Goal: Find specific page/section: Find specific page/section

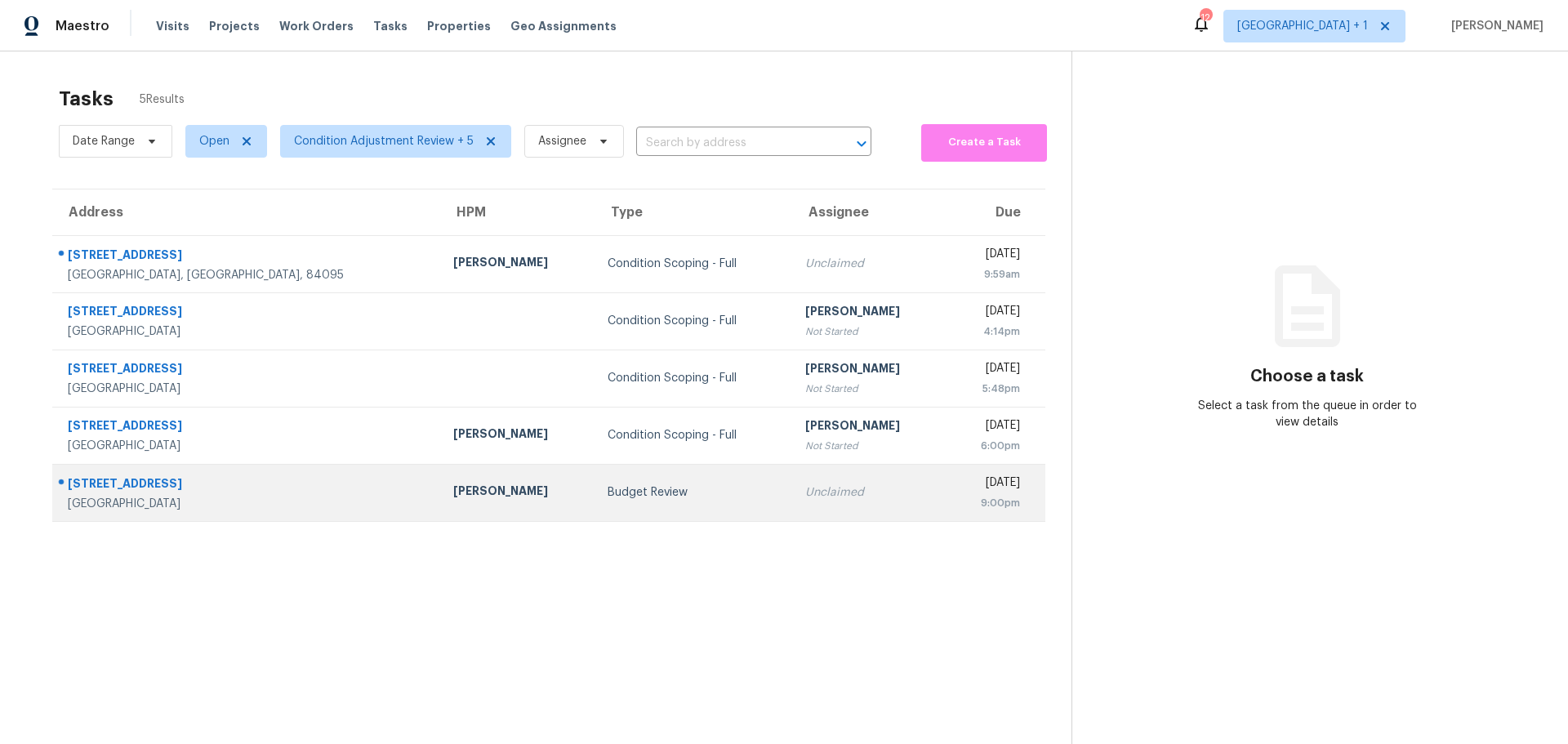
click at [277, 502] on div "[GEOGRAPHIC_DATA]" at bounding box center [247, 504] width 359 height 16
